Goal: Transaction & Acquisition: Book appointment/travel/reservation

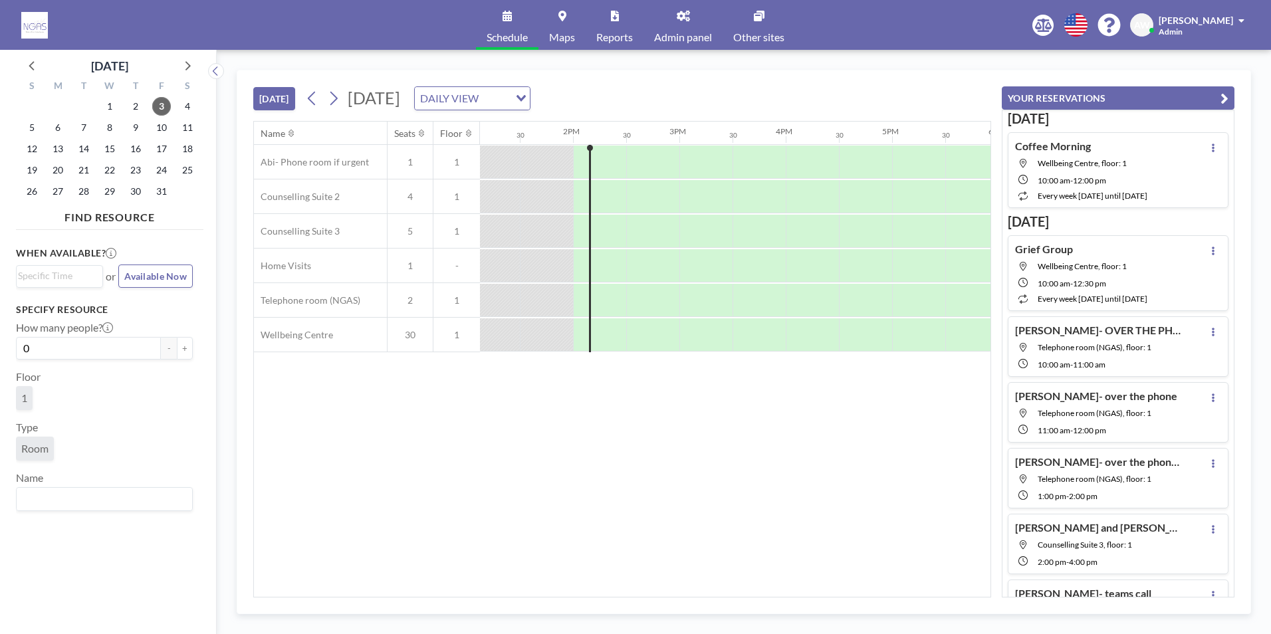
scroll to position [0, 1436]
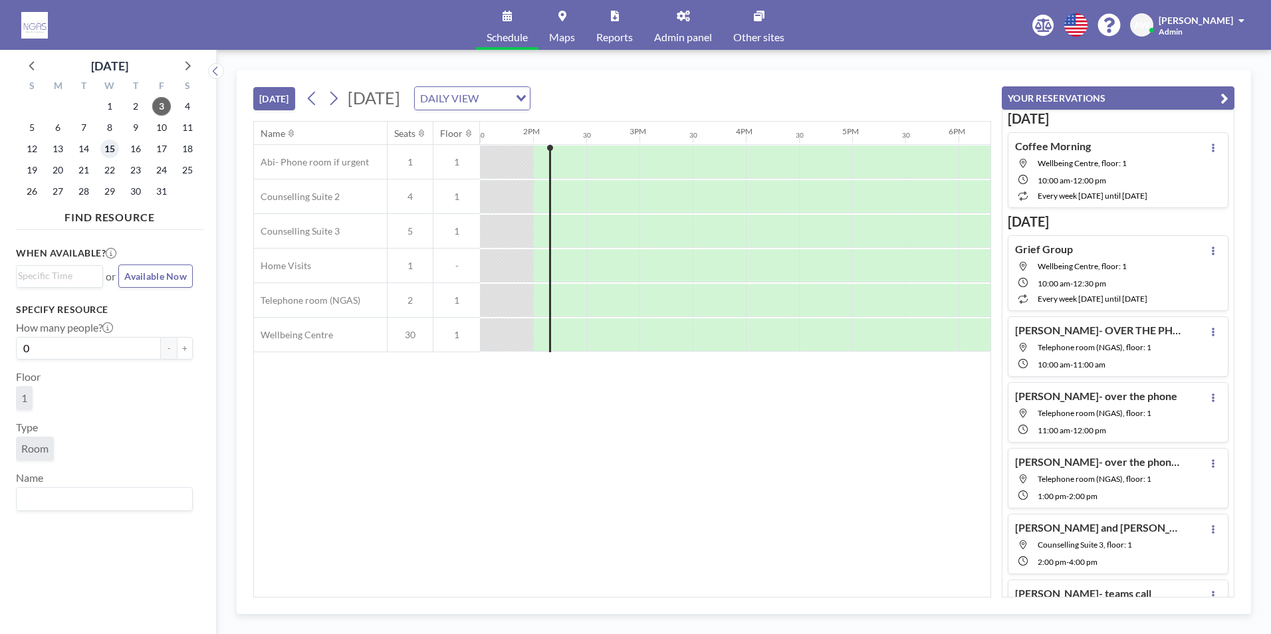
click at [111, 149] on span "15" at bounding box center [109, 149] width 19 height 19
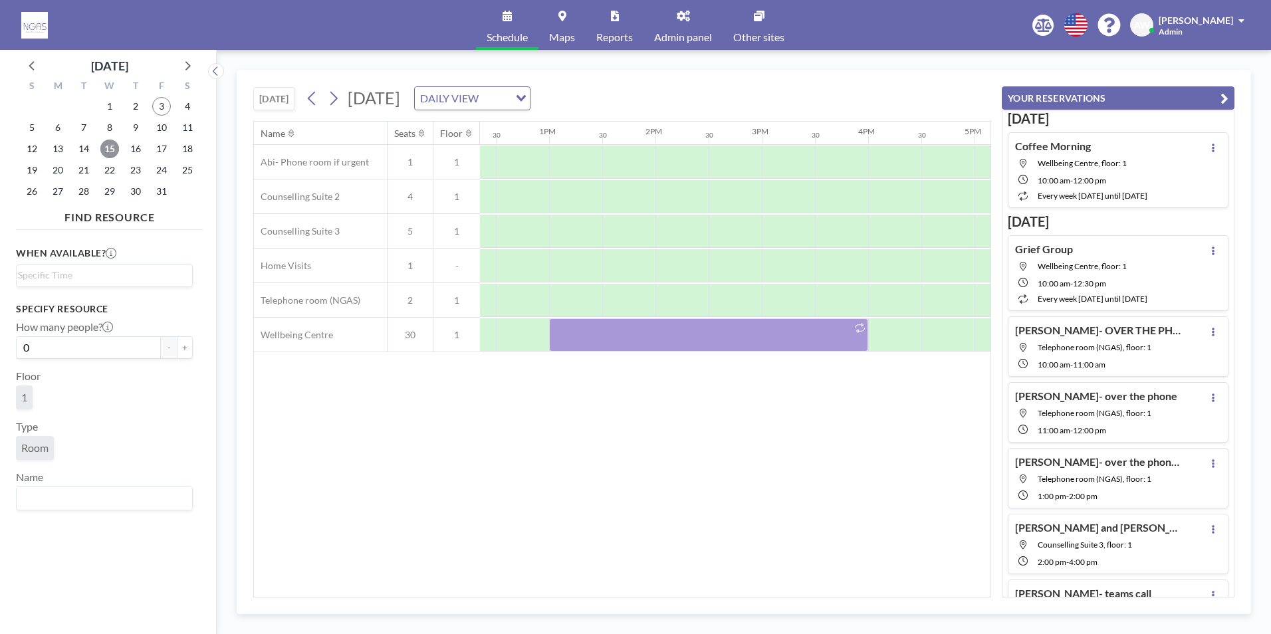
scroll to position [0, 1309]
click at [569, 512] on div "Name Seats Floor 12AM 30 1AM 30 2AM 30 3AM 30 4AM 30 5AM 30 6AM 30 7AM 30 8AM 3…" at bounding box center [622, 359] width 737 height 475
click at [829, 199] on div at bounding box center [846, 196] width 53 height 33
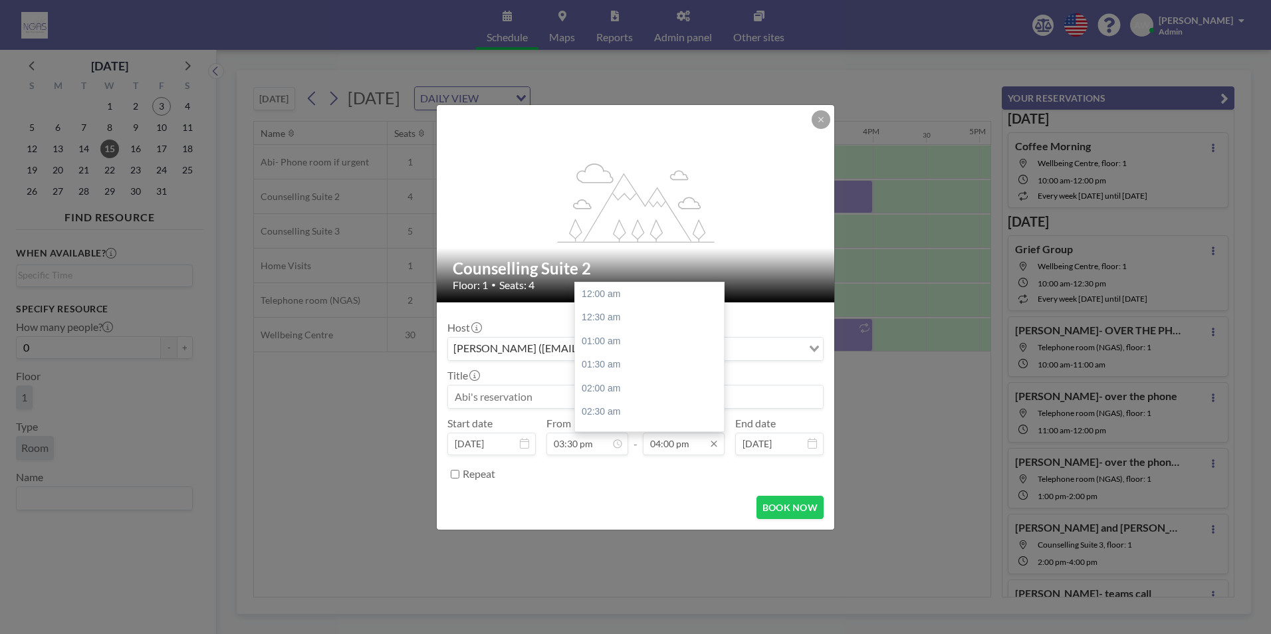
scroll to position [757, 0]
click at [640, 326] on div "04:30 pm" at bounding box center [653, 318] width 156 height 24
type input "04:30 pm"
click at [576, 398] on input at bounding box center [635, 397] width 375 height 23
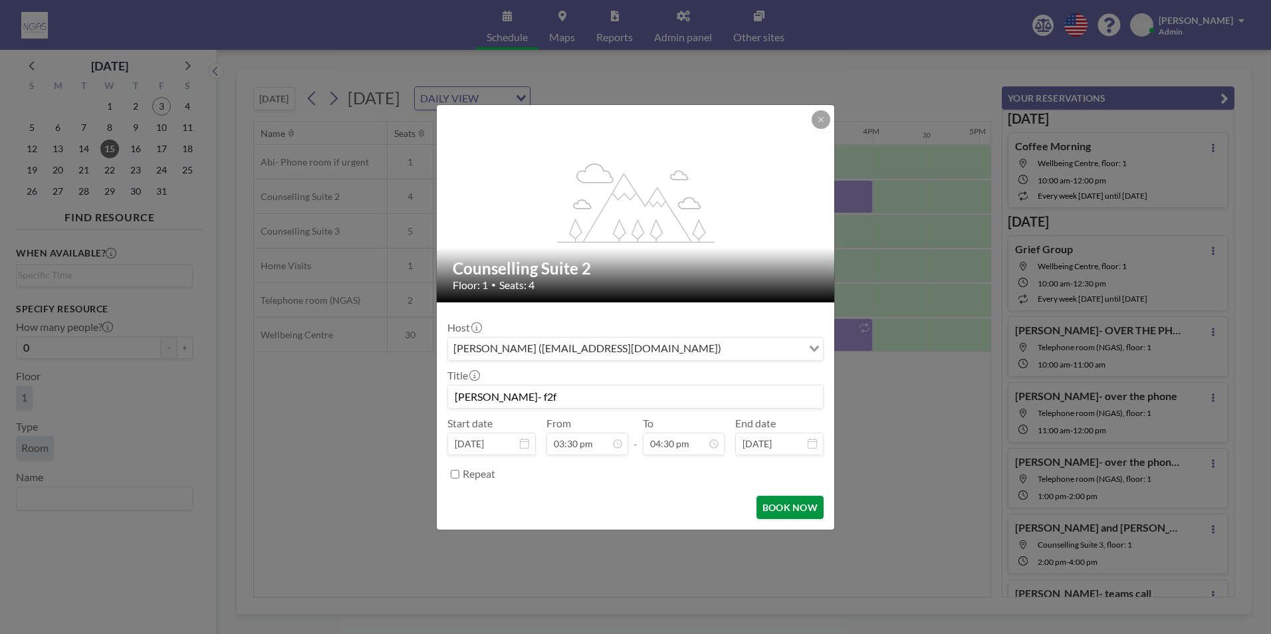
scroll to position [781, 0]
type input "[PERSON_NAME]- f2f"
click at [801, 504] on button "BOOK NOW" at bounding box center [790, 507] width 67 height 23
